Goal: Transaction & Acquisition: Subscribe to service/newsletter

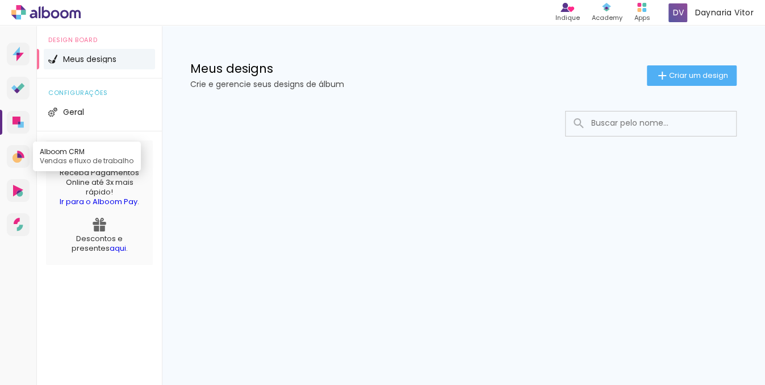
click at [23, 157] on icon at bounding box center [19, 157] width 12 height 12
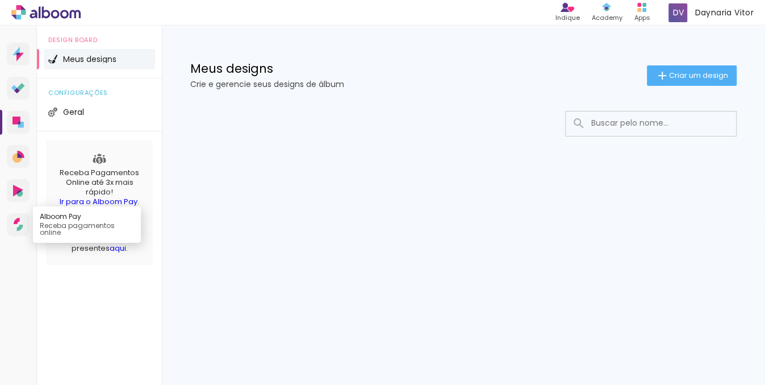
click at [16, 223] on icon at bounding box center [17, 221] width 6 height 6
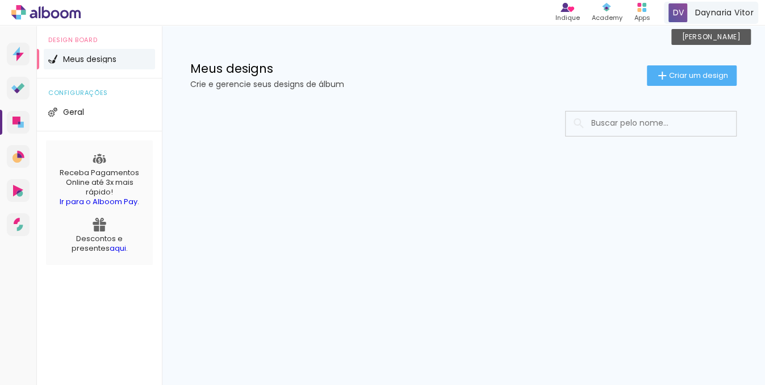
click at [698, 12] on span "Daynaria Vitor" at bounding box center [724, 13] width 59 height 12
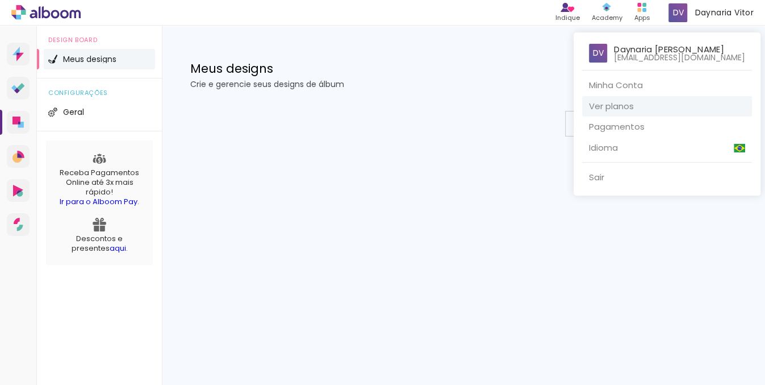
click at [609, 106] on link "Ver planos" at bounding box center [667, 106] width 170 height 21
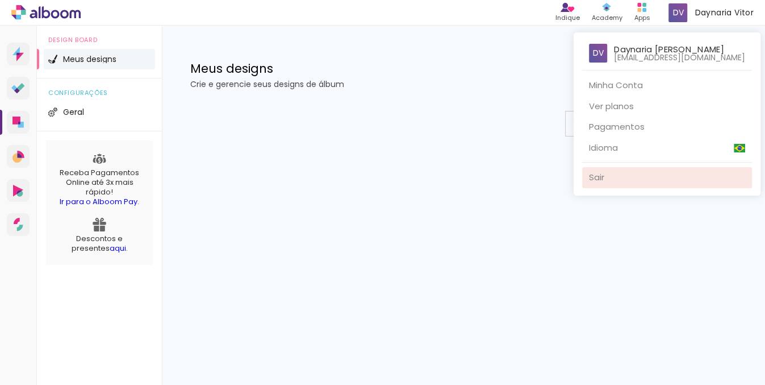
click at [616, 173] on link "Sair" at bounding box center [667, 177] width 170 height 21
